Goal: Information Seeking & Learning: Learn about a topic

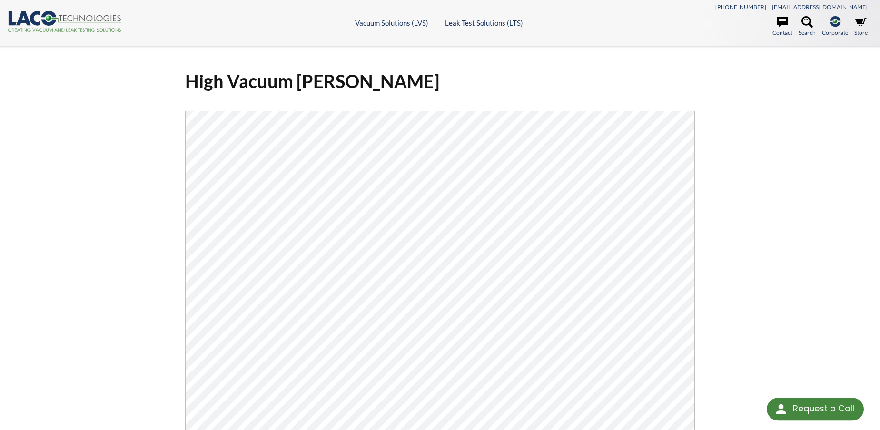
select select "Language Translate Widget"
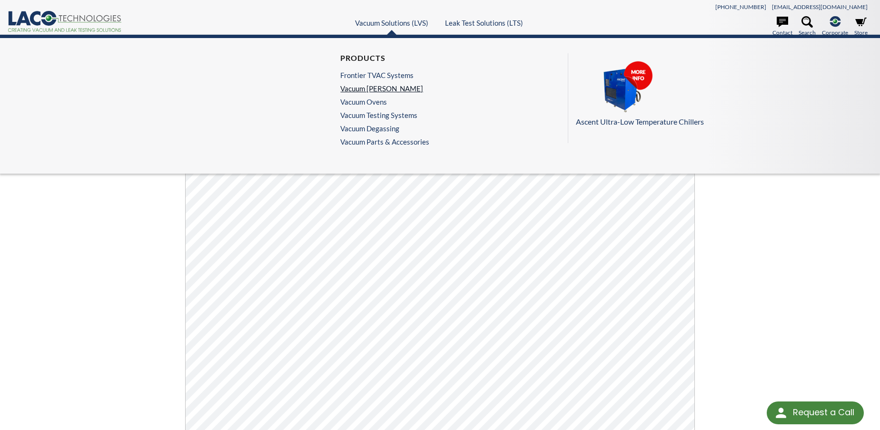
click at [369, 91] on link "Vacuum [PERSON_NAME]" at bounding box center [382, 88] width 84 height 9
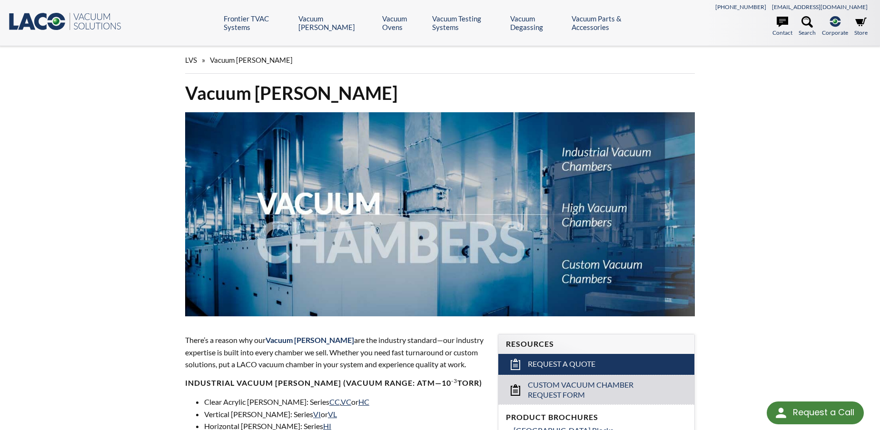
click at [89, 16] on icon ".st0{fill:#193661;} .st1{fill:url(#SVGID_1_);} .st2{enable-background:new ;} .s…" at bounding box center [65, 21] width 114 height 19
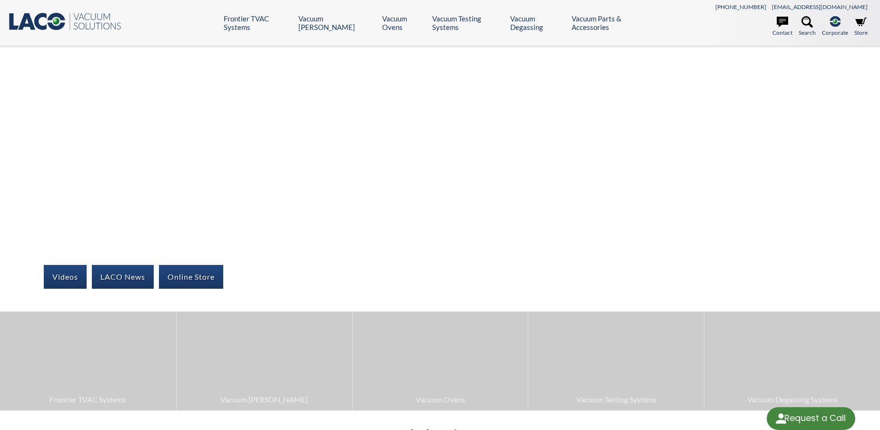
select select "Language Translate Widget"
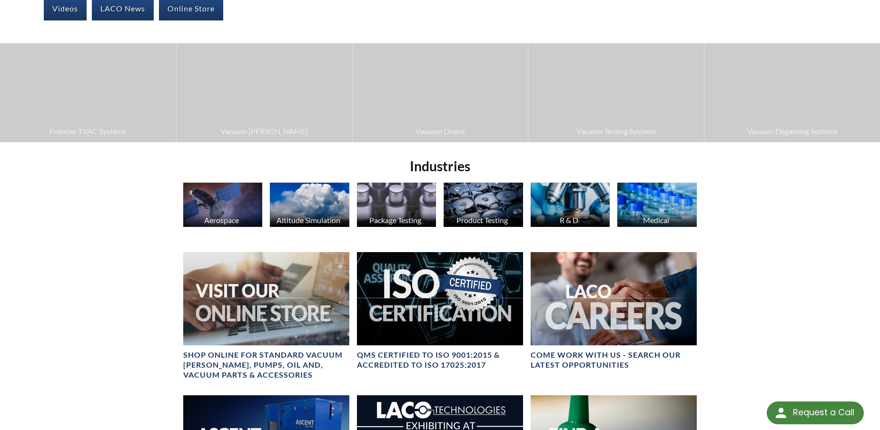
scroll to position [286, 0]
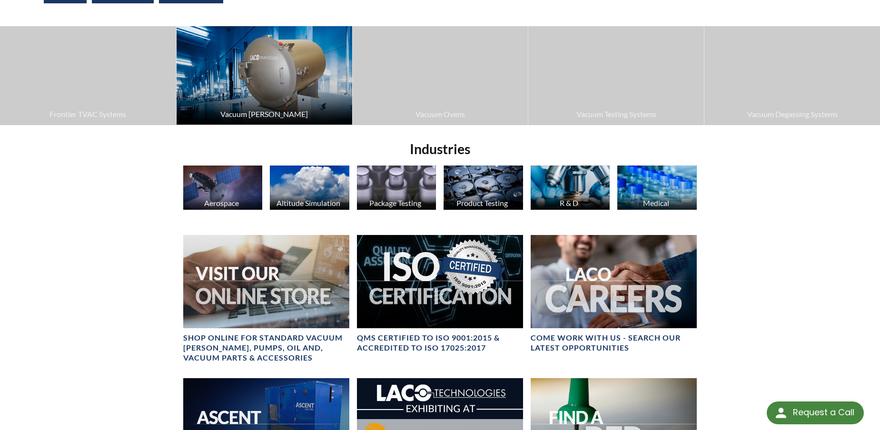
click at [268, 68] on img at bounding box center [265, 75] width 176 height 99
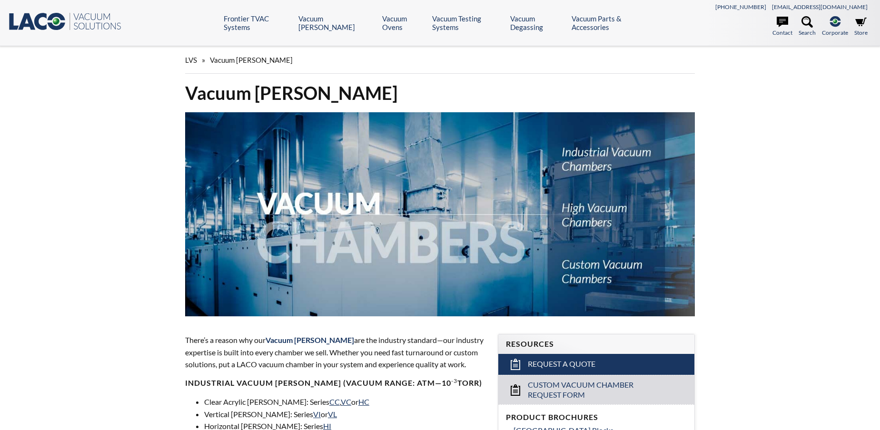
select select "Language Translate Widget"
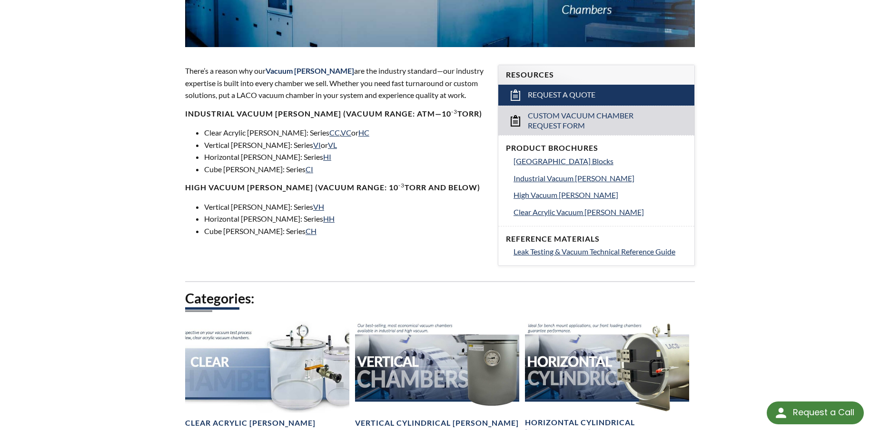
scroll to position [333, 0]
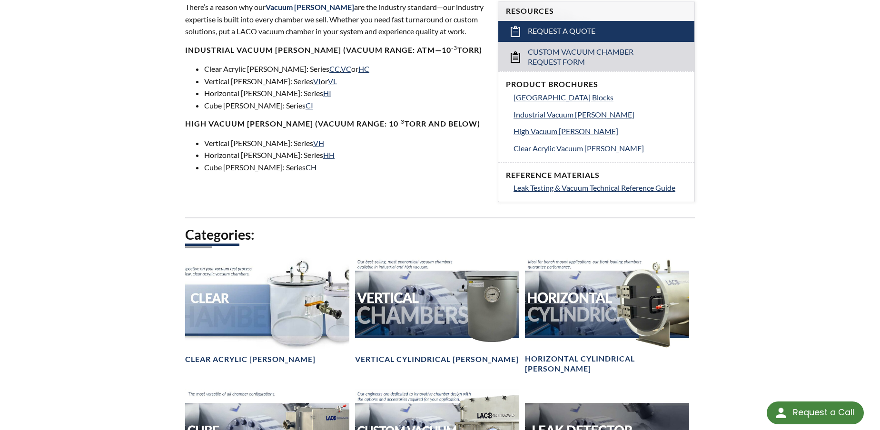
click at [306, 166] on link "CH" at bounding box center [311, 167] width 11 height 9
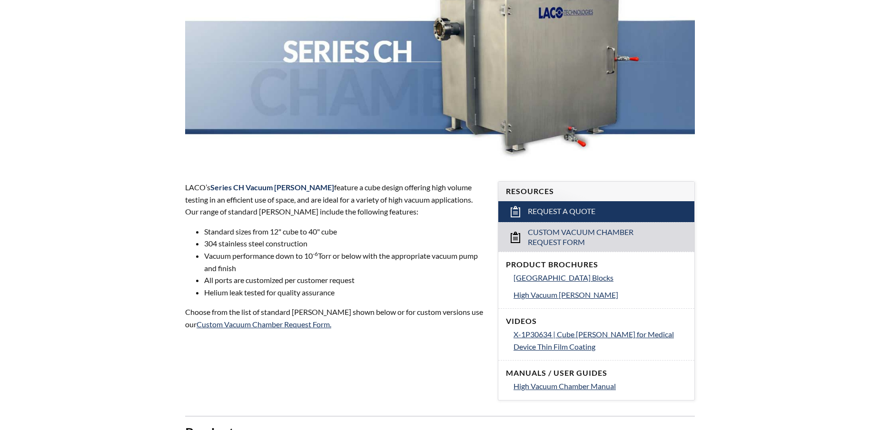
select select "Language Translate Widget"
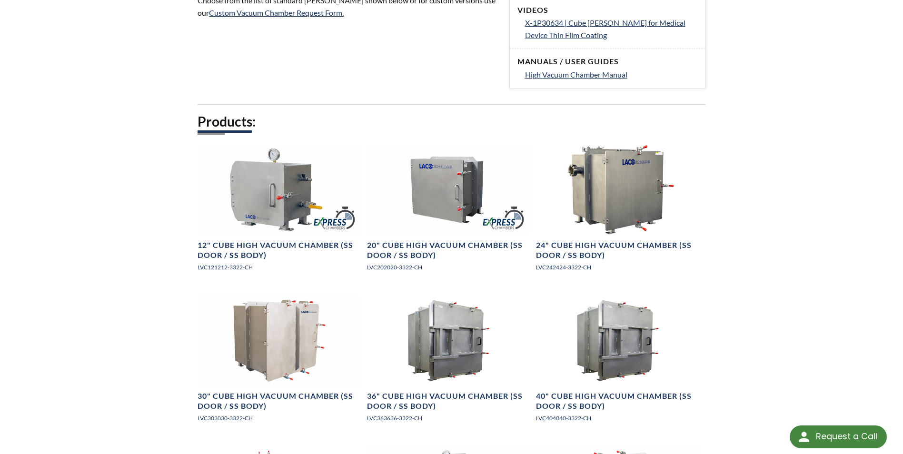
scroll to position [524, 0]
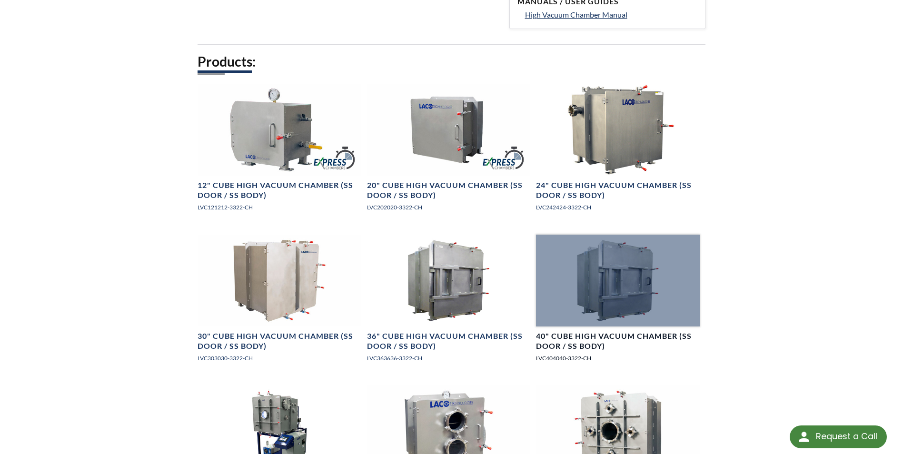
click at [569, 335] on h4 "40" Cube High Vacuum Chamber (SS Door / SS Body)" at bounding box center [617, 341] width 163 height 20
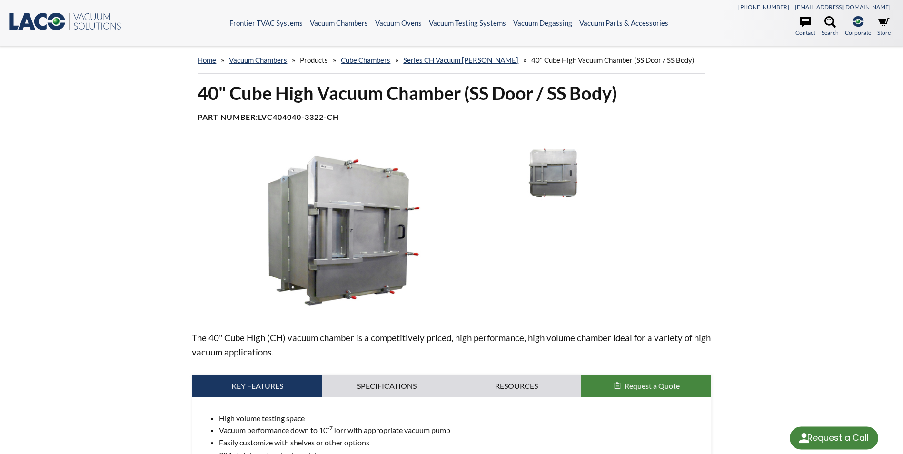
select select "Language Translate Widget"
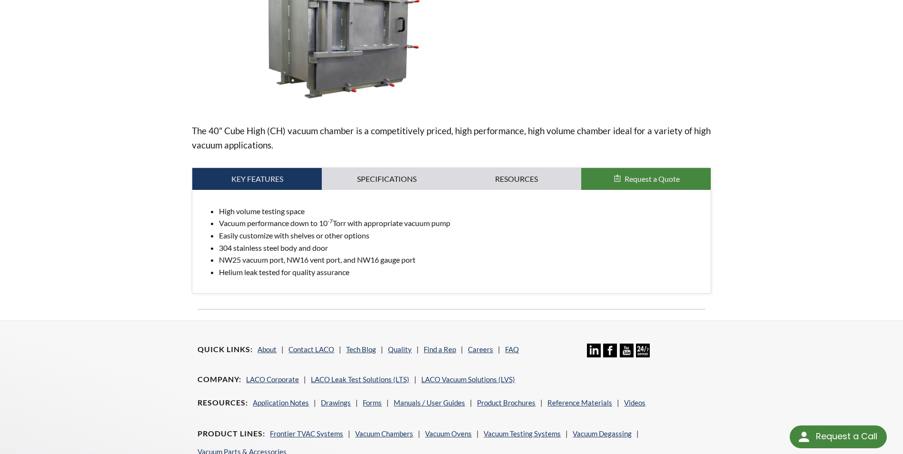
scroll to position [190, 0]
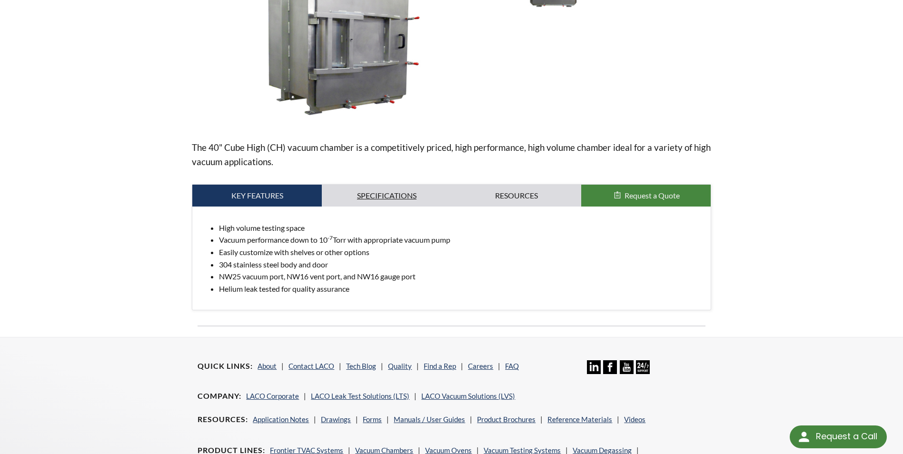
click at [372, 196] on link "Specifications" at bounding box center [387, 196] width 130 height 22
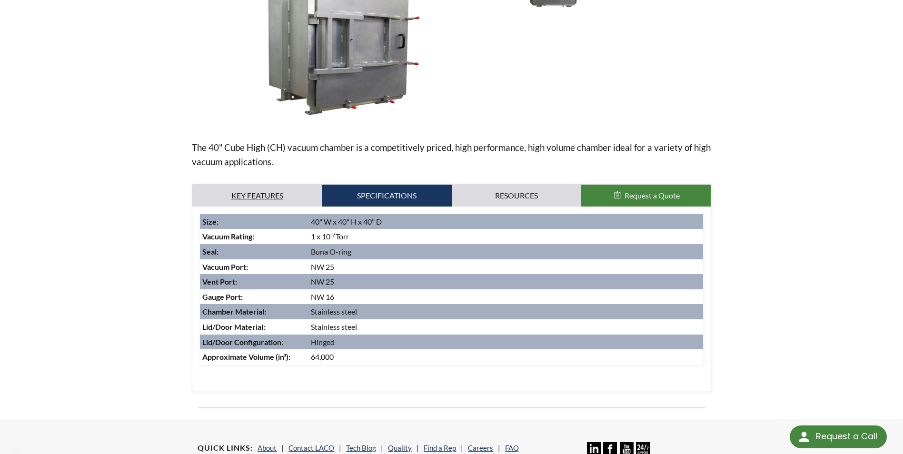
click at [304, 198] on link "Key Features" at bounding box center [257, 196] width 130 height 22
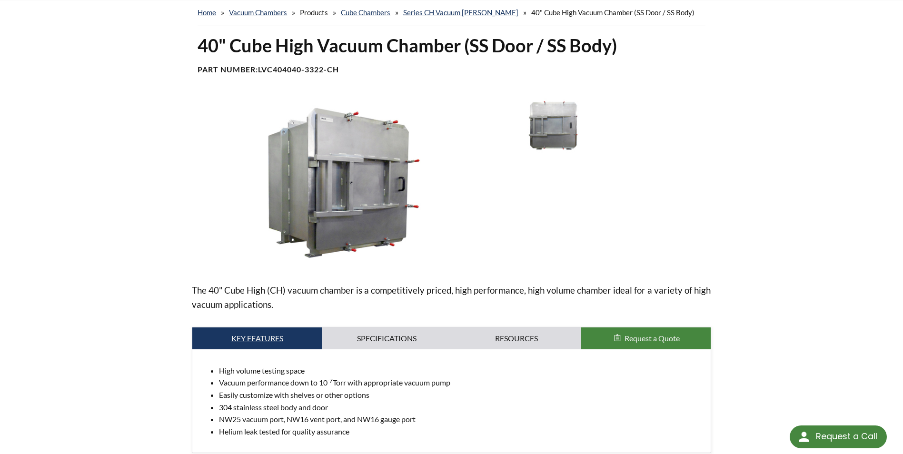
scroll to position [0, 0]
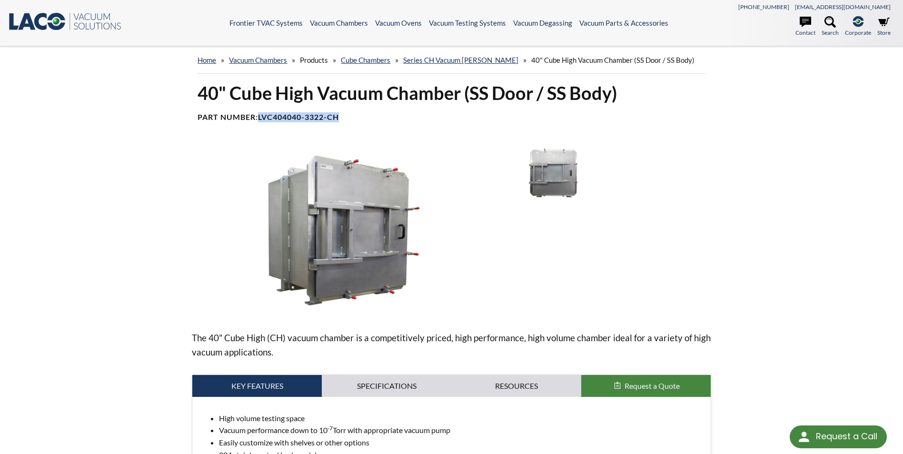
drag, startPoint x: 260, startPoint y: 113, endPoint x: 349, endPoint y: 118, distance: 88.2
click at [349, 118] on h4 "Part Number: LVC404040-3322-CH" at bounding box center [452, 117] width 508 height 10
drag, startPoint x: 349, startPoint y: 118, endPoint x: 297, endPoint y: 118, distance: 51.9
copy b "LVC404040-3322-CH"
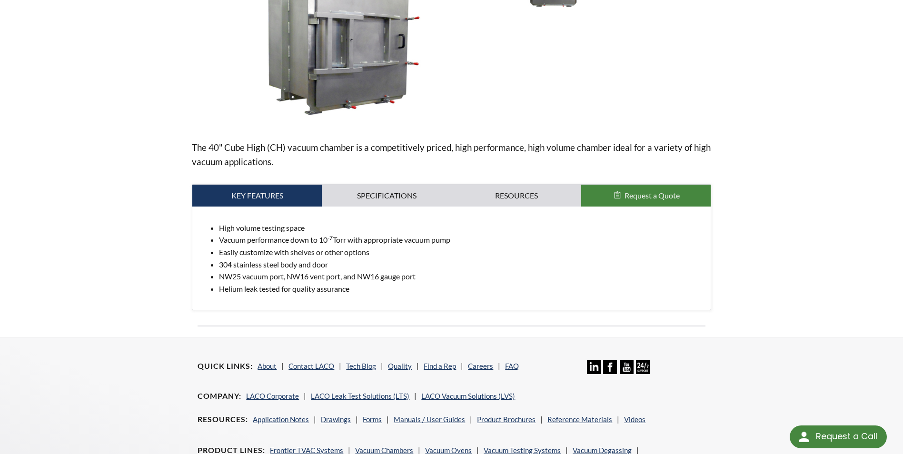
scroll to position [238, 0]
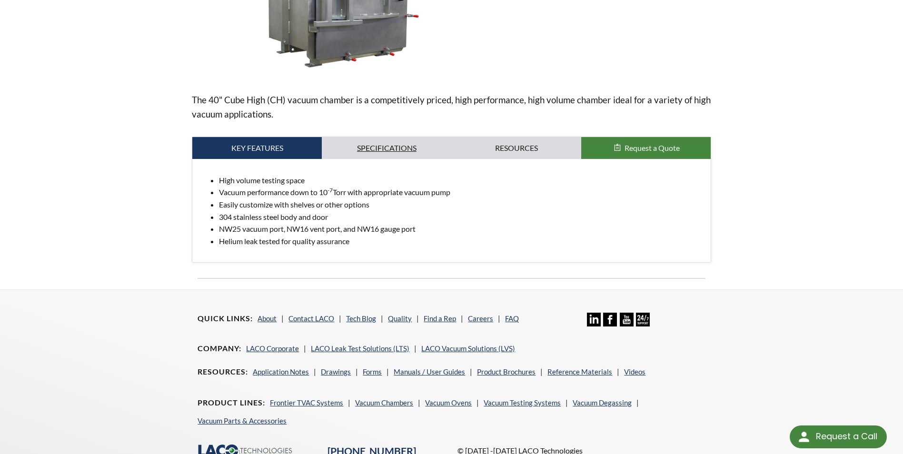
click at [404, 149] on link "Specifications" at bounding box center [387, 148] width 130 height 22
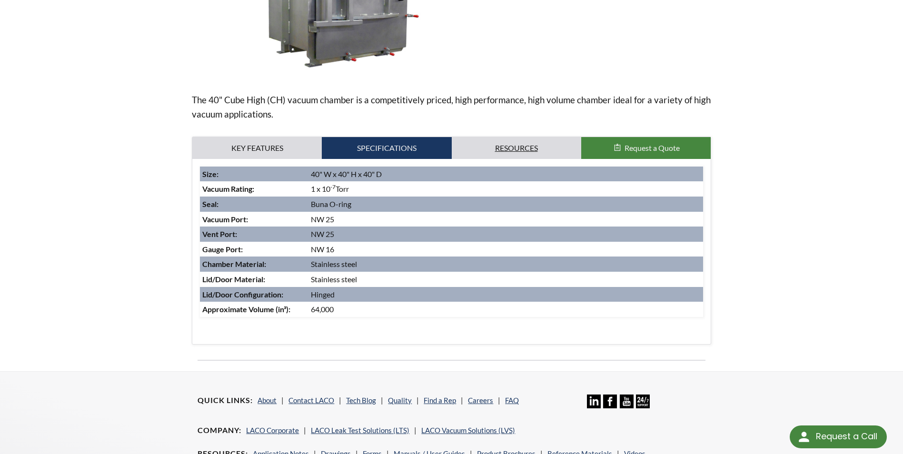
click at [482, 153] on link "Resources" at bounding box center [517, 148] width 130 height 22
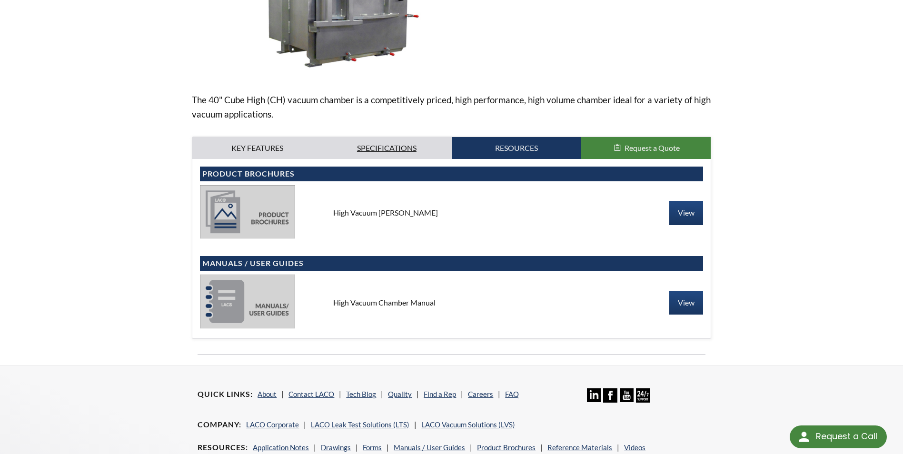
click at [392, 144] on link "Specifications" at bounding box center [387, 148] width 130 height 22
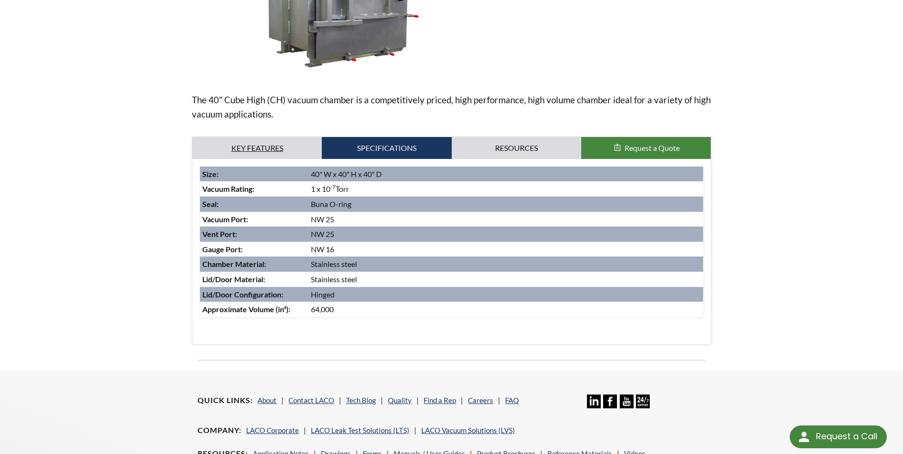
click at [273, 150] on link "Key Features" at bounding box center [257, 148] width 130 height 22
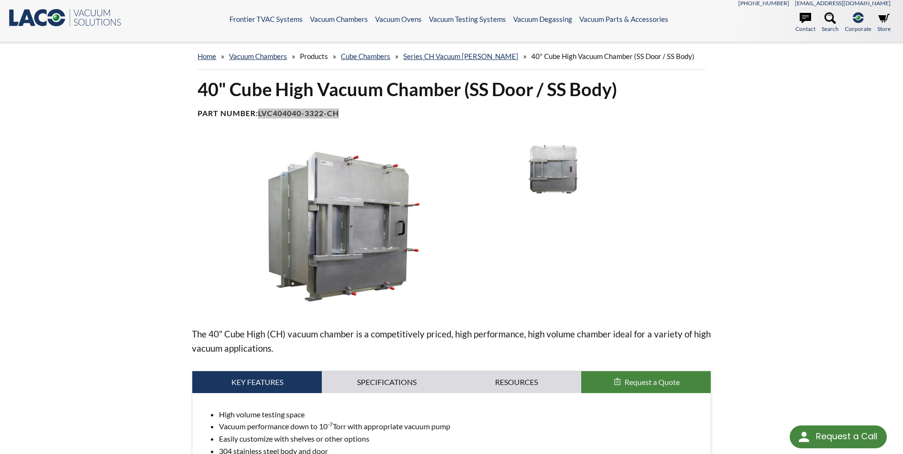
scroll to position [0, 0]
